Goal: Task Accomplishment & Management: Manage account settings

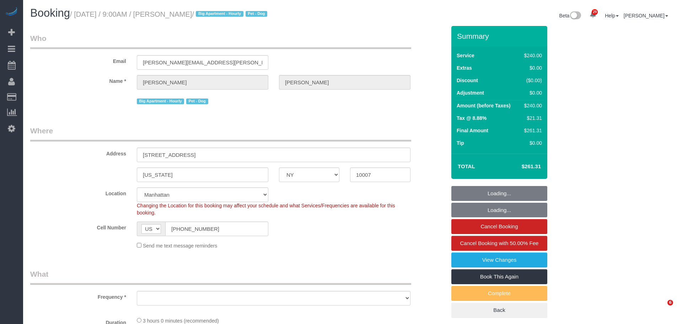
select select "NY"
select select "number:57"
select select "number:70"
select select "number:13"
select select "number:5"
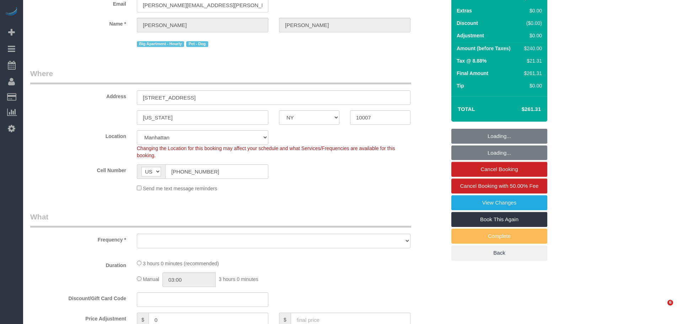
select select "object:1051"
select select "180"
select select "spot1"
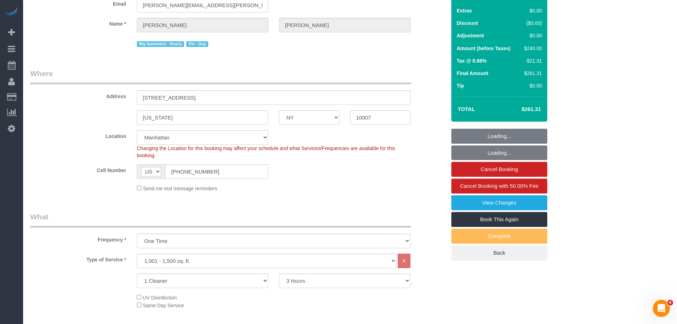
select select "object:1478"
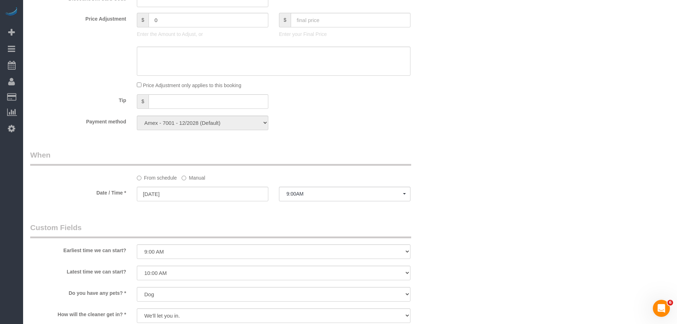
scroll to position [604, 0]
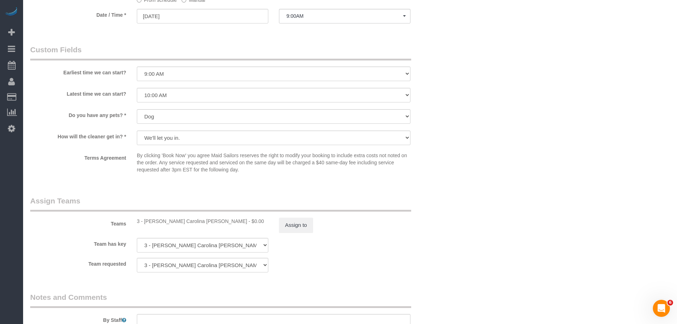
drag, startPoint x: 450, startPoint y: 206, endPoint x: 452, endPoint y: 201, distance: 5.6
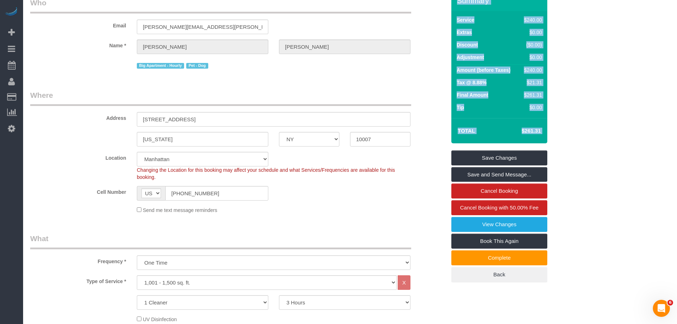
scroll to position [0, 0]
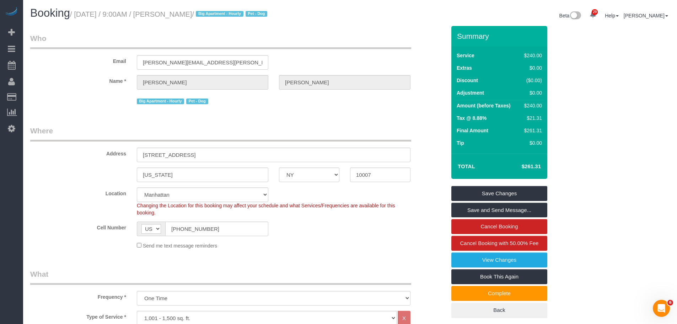
click at [181, 18] on h1 "Booking / [DATE] / 9:00AM / [PERSON_NAME] / Big Apartment - Hourly Pet - Dog" at bounding box center [187, 13] width 314 height 12
drag, startPoint x: 181, startPoint y: 18, endPoint x: 193, endPoint y: 18, distance: 11.7
click at [182, 18] on h1 "Booking / [DATE] / 9:00AM / [PERSON_NAME] / Big Apartment - Hourly Pet - Dog" at bounding box center [187, 13] width 314 height 12
drag, startPoint x: 208, startPoint y: 16, endPoint x: 254, endPoint y: 27, distance: 47.2
click at [208, 16] on small "/ [DATE] / 9:00AM / [PERSON_NAME] / Big Apartment - Hourly Pet - Dog" at bounding box center [169, 14] width 199 height 8
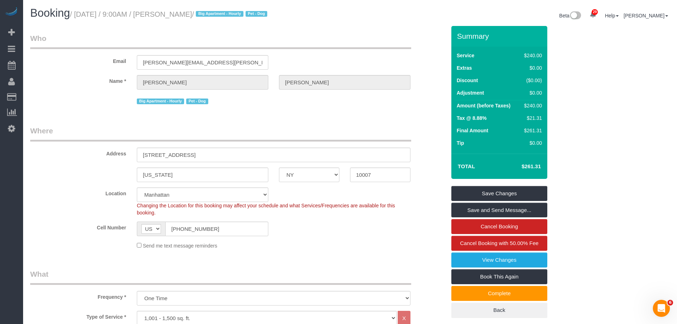
copy small "[PERSON_NAME]"
click at [345, 42] on legend "Who" at bounding box center [220, 41] width 381 height 16
drag, startPoint x: 311, startPoint y: 43, endPoint x: 314, endPoint y: 46, distance: 4.3
click at [311, 43] on legend "Who" at bounding box center [220, 41] width 381 height 16
click at [372, 35] on legend "Who" at bounding box center [220, 41] width 381 height 16
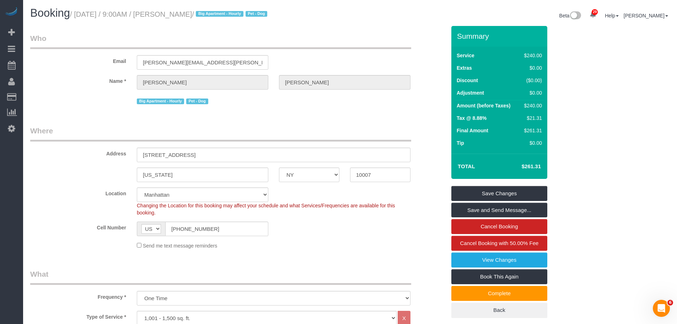
click at [329, 44] on legend "Who" at bounding box center [220, 41] width 381 height 16
drag, startPoint x: 362, startPoint y: 48, endPoint x: 389, endPoint y: 48, distance: 27.4
click at [362, 48] on legend "Who" at bounding box center [220, 41] width 381 height 16
click at [386, 41] on legend "Who" at bounding box center [220, 41] width 381 height 16
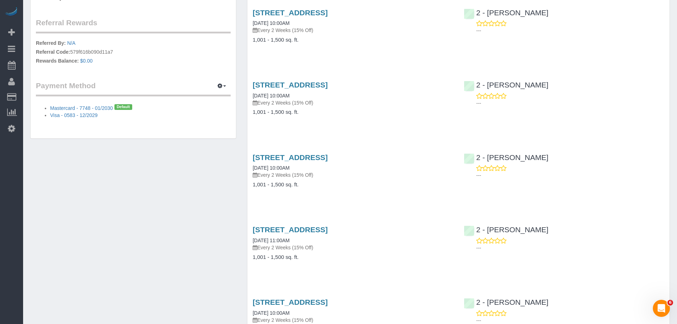
scroll to position [426, 0]
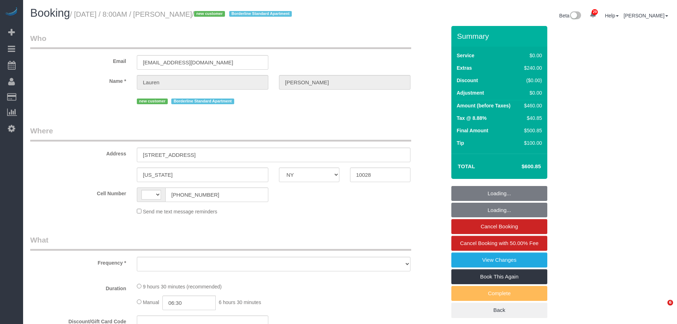
select select "NY"
select select "string:stripe-pm_1SBiTP4VGloSiKo7h6Y8x6lI"
select select "number:56"
select select "number:72"
select select "number:15"
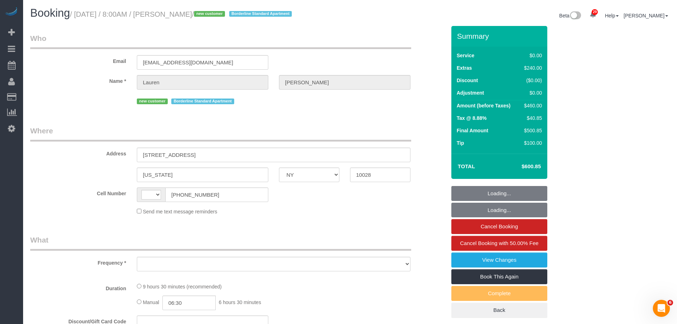
select select "number:6"
select select "string:US"
select select "2"
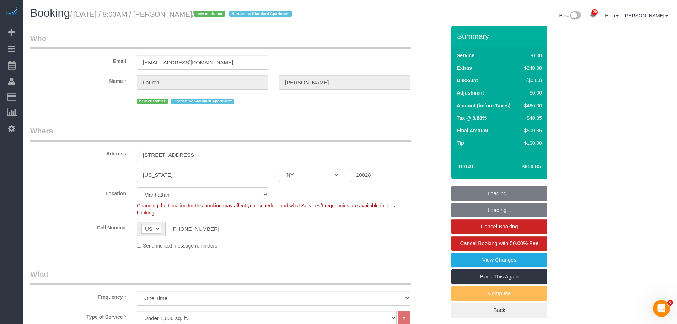
select select "object:1071"
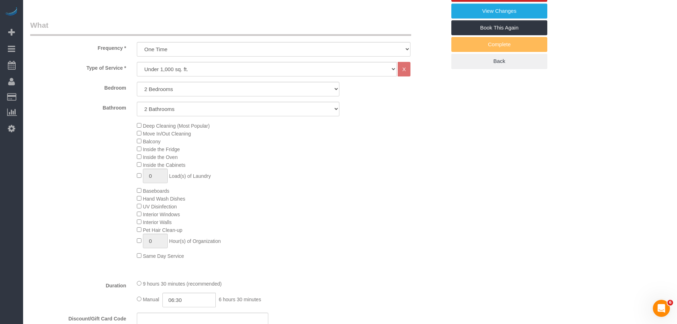
select select "spot1"
select select "object:1500"
select select "2"
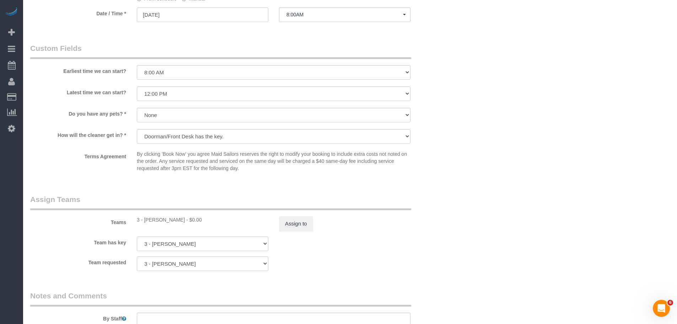
scroll to position [888, 0]
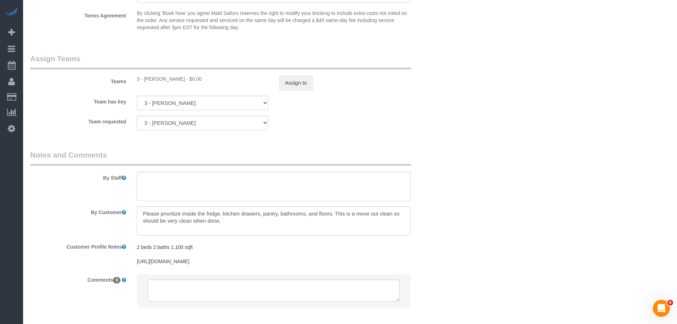
click at [409, 111] on sui-booking-teams "Teams 3 - Isabella Simplicio - $0.00 Assign to Team has key 3 - Isabella Simpli…" at bounding box center [238, 91] width 416 height 77
